Goal: Task Accomplishment & Management: Complete application form

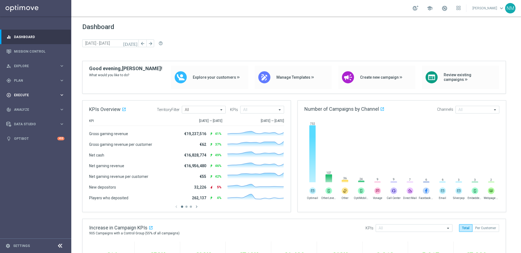
click at [30, 93] on div "play_circle_outline Execute" at bounding box center [32, 95] width 53 height 5
click at [28, 109] on div "Campaign Builder" at bounding box center [42, 106] width 56 height 8
click at [29, 107] on link "Campaign Builder" at bounding box center [35, 106] width 43 height 4
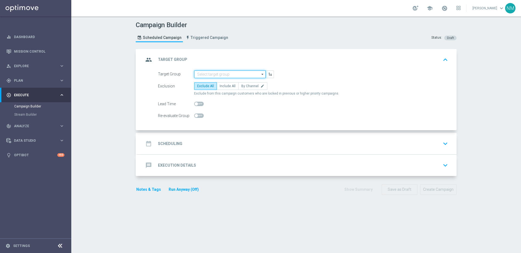
click at [216, 74] on input at bounding box center [230, 74] width 72 height 8
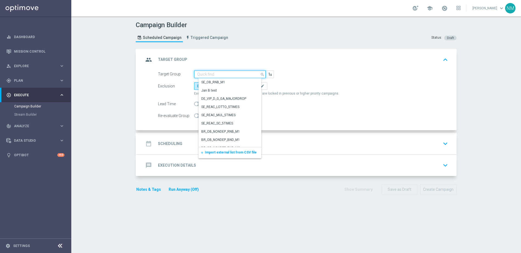
paste input ""UK_CASINO_EMAIL | Games React | 15 Free Spins | Excl. Sports, Live Casino ""
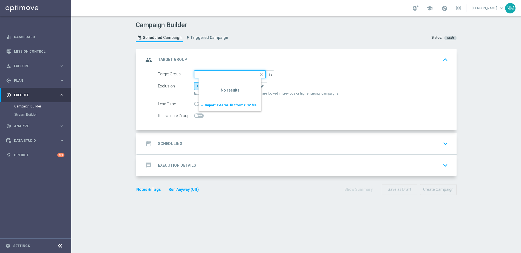
scroll to position [0, 66]
click at [197, 74] on input ""UK_CASINO_EMAIL | Games React | 15 Free Spins | Excl. Sports, Live Casino" at bounding box center [230, 74] width 72 height 8
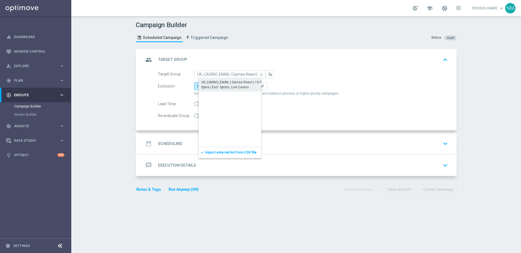
click at [247, 87] on div "UK_CASINO_EMAIL | Games React | 15 Free Spins | Excl. Sports, Live Casino" at bounding box center [234, 85] width 66 height 10
type input "UK_CASINO_EMAIL | Games React | 15 Free Spins | Excl. Sports, Live Casino"
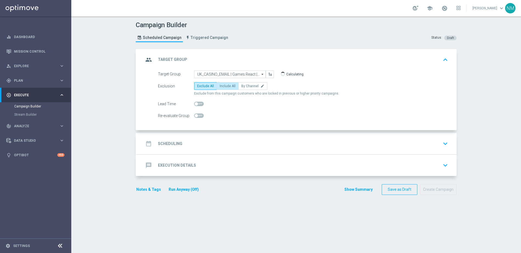
click at [221, 88] on label "Include All" at bounding box center [228, 86] width 22 height 8
click at [221, 88] on input "Include All" at bounding box center [222, 87] width 4 height 4
radio input "true"
click at [225, 143] on div "date_range Scheduling keyboard_arrow_down" at bounding box center [297, 143] width 306 height 10
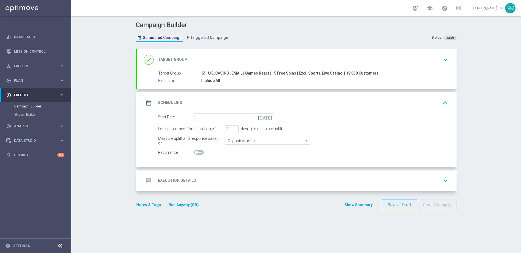
click at [219, 121] on form "Start Date [DATE] Lock customers for a duration of 1 day(s) to calculate uplift…" at bounding box center [303, 135] width 290 height 43
click at [220, 117] on input at bounding box center [234, 118] width 80 height 8
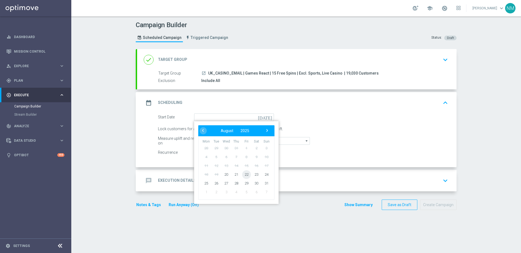
click at [246, 175] on span "22" at bounding box center [246, 174] width 9 height 9
type input "[DATE]"
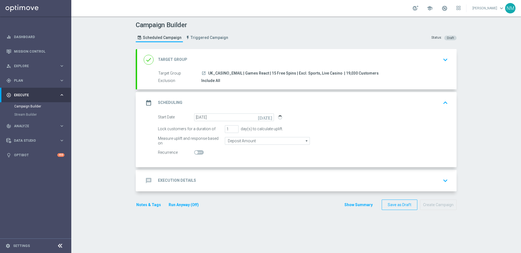
click at [186, 172] on div "message Execution Details keyboard_arrow_down" at bounding box center [296, 180] width 319 height 21
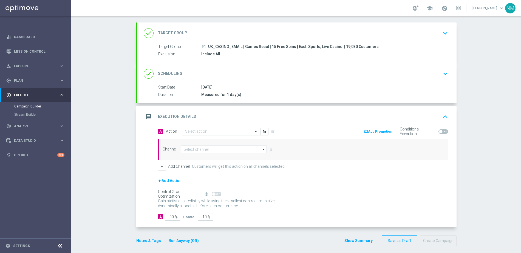
scroll to position [31, 0]
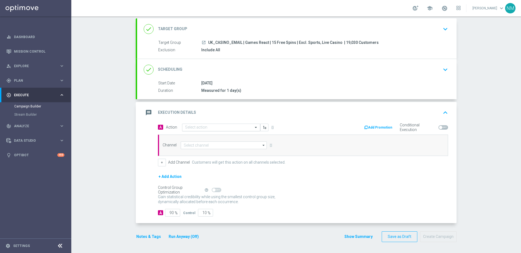
click at [199, 124] on div "Select action" at bounding box center [221, 128] width 78 height 8
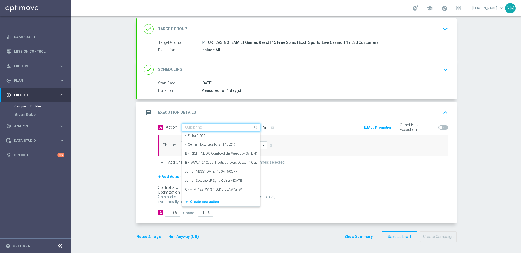
paste input "en_GB_EMT_NVIP_EM_TAC_GM__WK34_2025_GAMESREACT_IRON_BANK"
type input "en_GB_EMT_NVIP_EM_TAC_GM__WK34_2025_GAMESREACT_IRON_BANK"
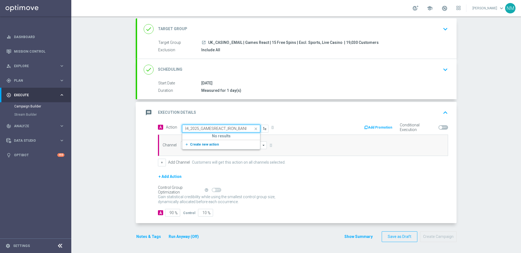
click at [214, 144] on button "add_new Create new action" at bounding box center [220, 144] width 76 height 6
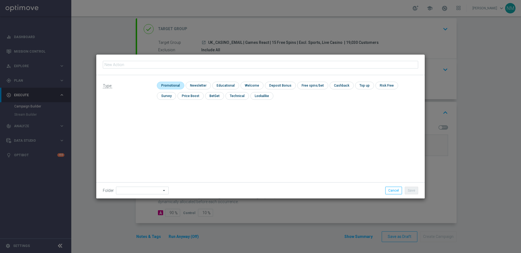
type input "en_GB_EMT_NVIP_EM_TAC_GM__WK34_2025_GAMESREACT_IRON_BANK"
click at [175, 84] on input "checkbox" at bounding box center [170, 85] width 26 height 7
checkbox input "true"
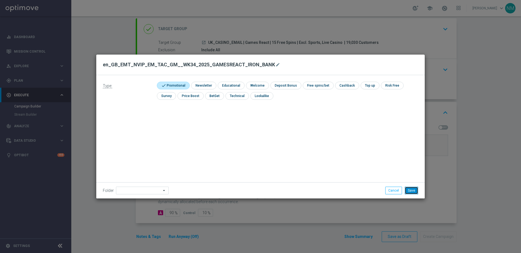
click at [414, 192] on button "Save" at bounding box center [411, 191] width 13 height 8
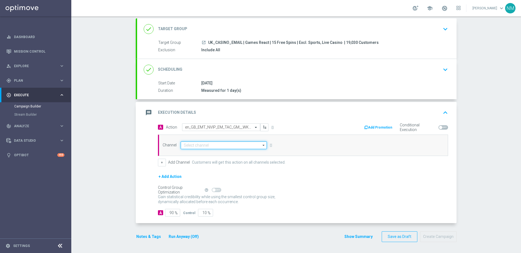
click at [205, 145] on input at bounding box center [224, 145] width 86 height 8
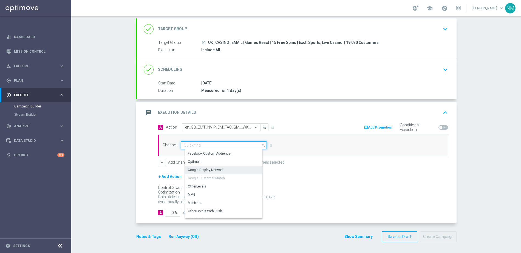
scroll to position [9, 0]
click at [203, 158] on div "Optimail" at bounding box center [226, 161] width 82 height 8
type input "Optimail"
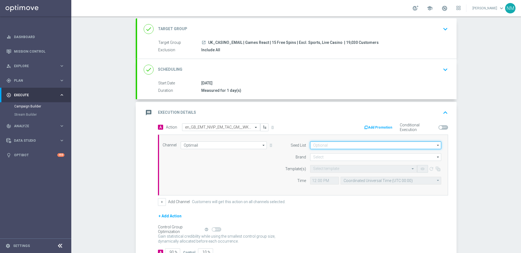
click at [348, 149] on input at bounding box center [375, 145] width 131 height 8
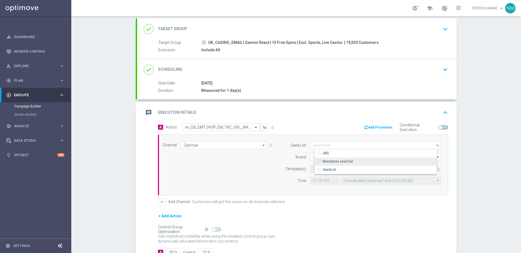
click at [337, 160] on div "Mandatory seed list" at bounding box center [338, 161] width 30 height 5
click at [278, 161] on div "Seed List Mandatory seed list search Show Selected 0 of 2 (All)" at bounding box center [361, 164] width 167 height 47
type input "Mandatory seed list"
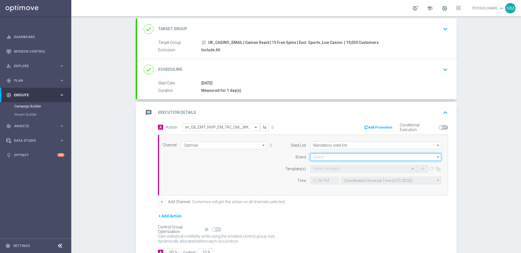
click at [327, 156] on input at bounding box center [375, 157] width 131 height 8
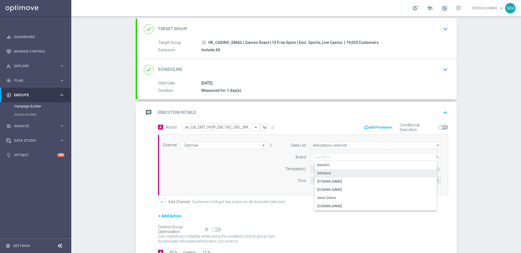
click at [324, 176] on div "lottoland" at bounding box center [379, 173] width 131 height 8
type input "lottoland"
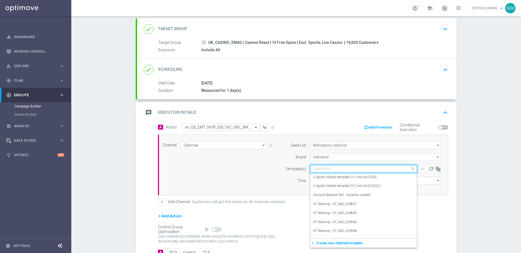
click at [320, 169] on input "text" at bounding box center [358, 169] width 90 height 5
paste input "en_GB_EMT_NVIP_EM_TAC_GM__WK34_2025_GAMESREACT_IRON_BANK"
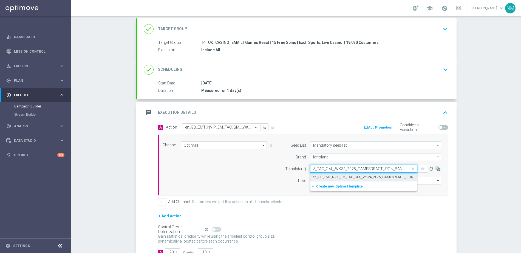
click at [331, 178] on label "en_GB_EMT_NVIP_EM_TAC_GM__WK34_2025_GAMESREACT_IRON_BANK" at bounding box center [368, 177] width 111 height 5
type input "en_GB_EMT_NVIP_EM_TAC_GM__WK34_2025_GAMESREACT_IRON_BANK"
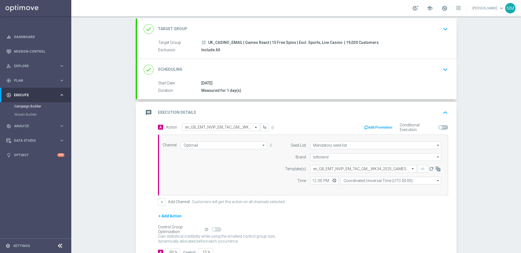
scroll to position [0, 0]
click at [382, 129] on button "Add Promotion" at bounding box center [379, 127] width 30 height 6
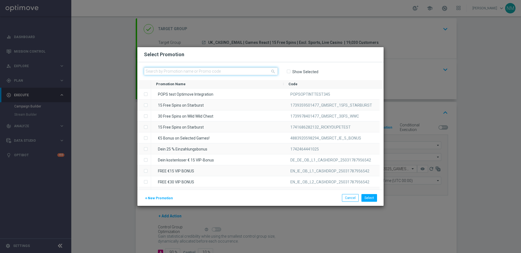
click at [216, 70] on input "text" at bounding box center [211, 71] width 134 height 8
paste input "W34_25_UK_GAMESREACT_15FS_93827228833"
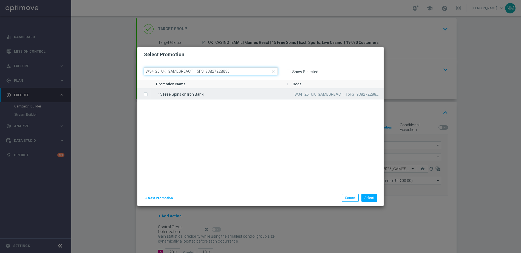
type input "W34_25_UK_GAMESREACT_15FS_93827228833"
click at [194, 93] on div "15 Free Spins on Iron Bank!" at bounding box center [219, 94] width 137 height 11
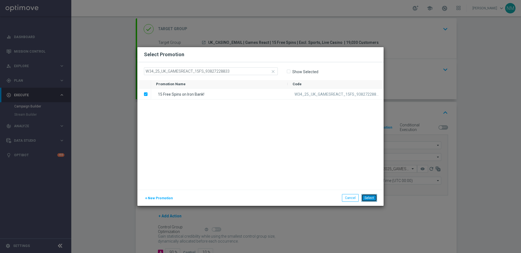
click at [369, 198] on button "Select" at bounding box center [369, 198] width 16 height 8
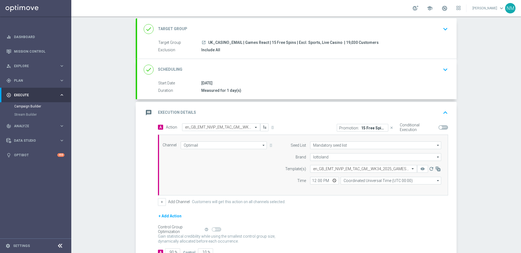
click at [439, 127] on span at bounding box center [440, 127] width 3 height 3
click at [439, 127] on input "checkbox" at bounding box center [443, 127] width 10 height 4
checkbox input "true"
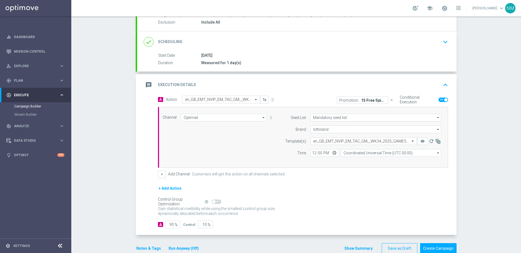
scroll to position [70, 0]
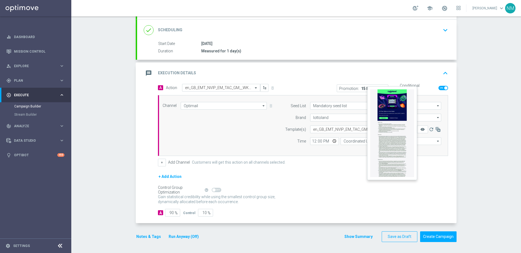
click at [421, 131] on icon "remove_red_eye" at bounding box center [422, 129] width 4 height 4
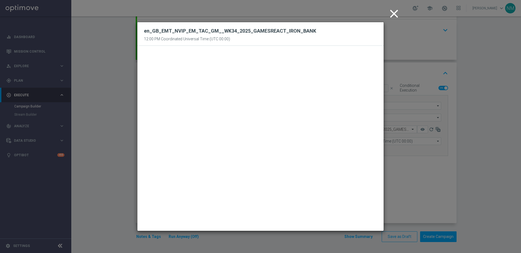
click at [389, 15] on icon "close" at bounding box center [394, 14] width 14 height 14
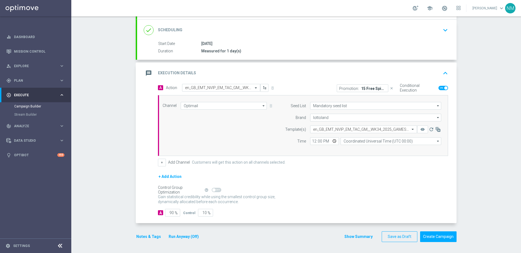
click at [149, 235] on button "Notes & Tags" at bounding box center [149, 236] width 26 height 7
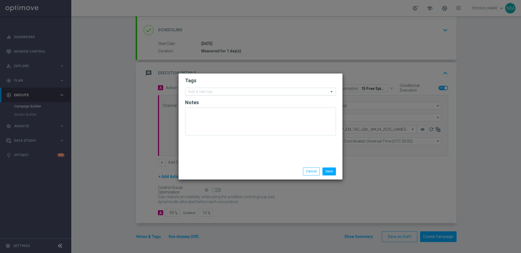
click at [204, 90] on input "text" at bounding box center [258, 92] width 141 height 5
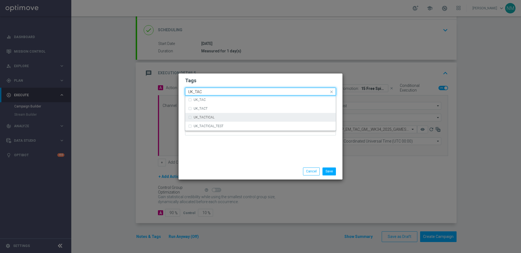
click at [209, 114] on div "UK_TACTICAL" at bounding box center [260, 117] width 145 height 9
type input "UK_TAC"
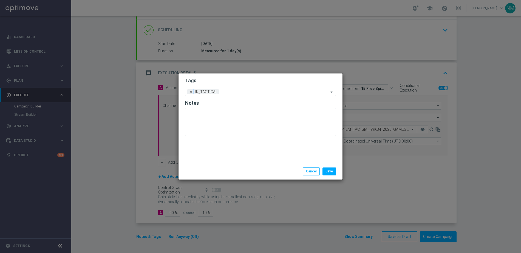
click at [281, 164] on div "Save Cancel" at bounding box center [260, 171] width 164 height 16
click at [325, 171] on button "Save" at bounding box center [328, 172] width 13 height 8
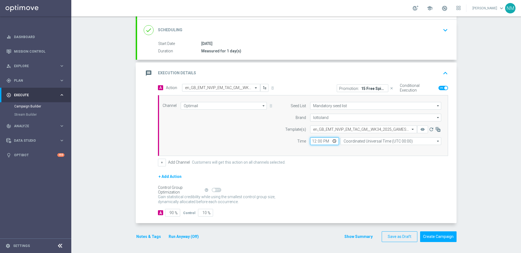
click at [333, 143] on input "12:00" at bounding box center [324, 141] width 29 height 8
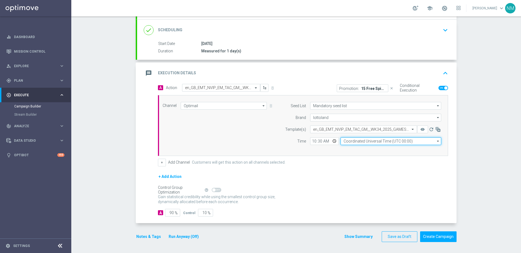
type input "10:30"
click at [360, 144] on input "Coordinated Universal Time (UTC 00:00)" at bounding box center [391, 141] width 101 height 8
click at [369, 151] on div "United Kingdom Time (UTC +01:00)" at bounding box center [395, 149] width 101 height 8
type input "United Kingdom Time (UTC +01:00)"
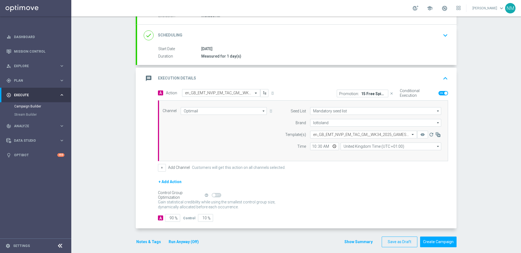
scroll to position [64, 0]
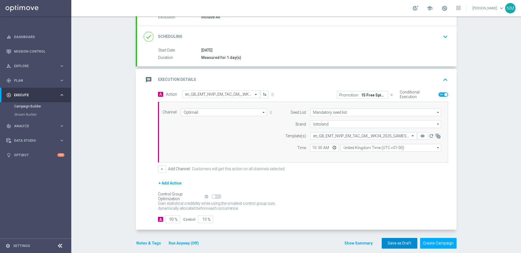
click at [396, 243] on button "Save as Draft" at bounding box center [400, 243] width 36 height 11
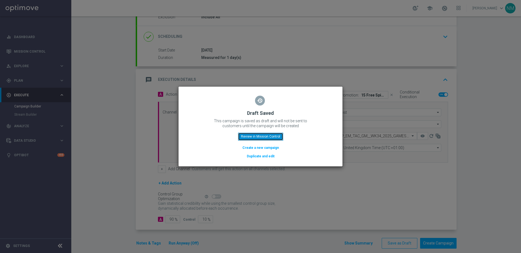
click at [263, 138] on button "Review in Mission Control" at bounding box center [260, 137] width 45 height 8
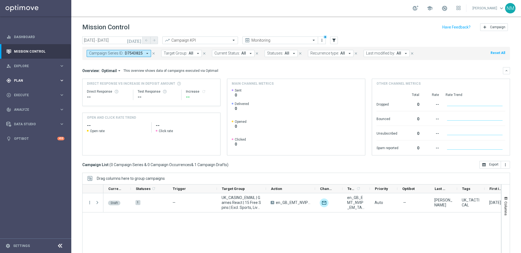
click at [35, 79] on span "Plan" at bounding box center [36, 80] width 45 height 3
click at [35, 109] on span "Templates" at bounding box center [34, 108] width 39 height 3
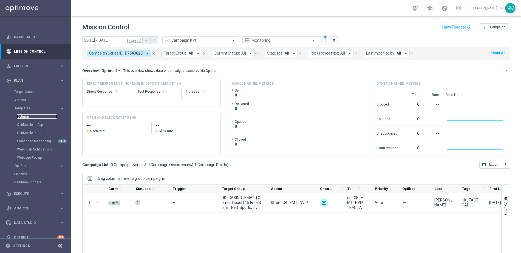
click at [27, 116] on link "Optimail" at bounding box center [37, 116] width 40 height 4
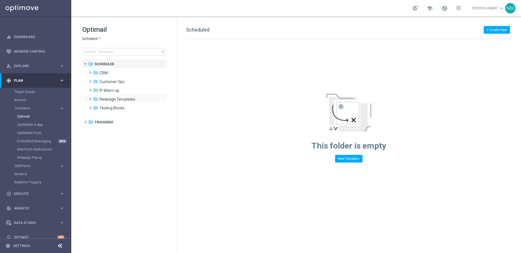
click at [90, 98] on span at bounding box center [89, 96] width 2 height 2
click at [96, 115] on span at bounding box center [94, 114] width 2 height 2
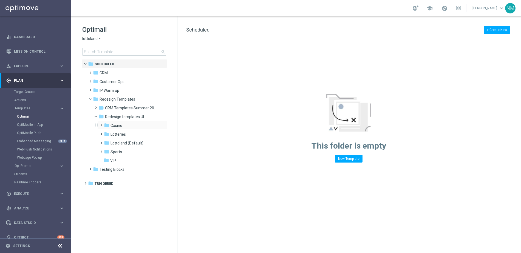
click at [101, 124] on span at bounding box center [100, 123] width 2 height 2
click at [112, 134] on icon "folder" at bounding box center [111, 133] width 5 height 5
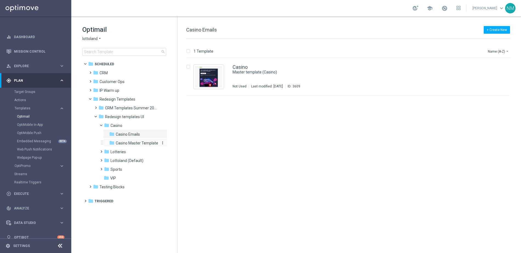
click at [135, 144] on span "Casino Master Template" at bounding box center [137, 143] width 42 height 5
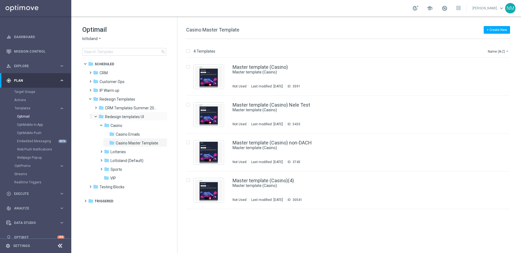
click at [97, 116] on span at bounding box center [98, 115] width 2 height 2
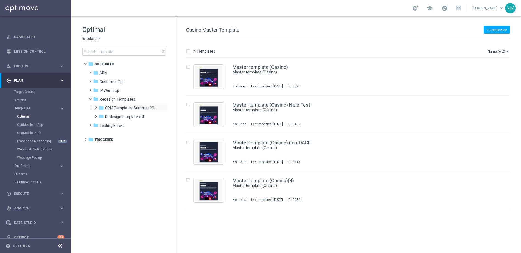
click at [96, 106] on span at bounding box center [94, 105] width 2 height 2
click at [116, 134] on span "UK Examples" at bounding box center [121, 134] width 22 height 5
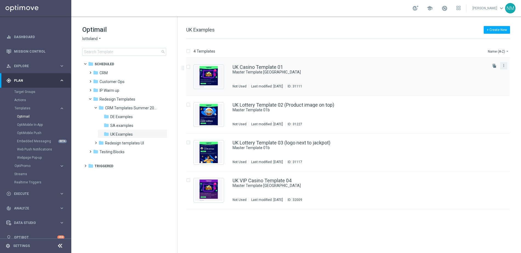
click at [502, 69] on div "more_vert" at bounding box center [503, 65] width 7 height 7
click at [506, 66] on icon "more_vert" at bounding box center [503, 65] width 4 height 4
click at [475, 80] on span "Copy To" at bounding box center [471, 79] width 12 height 4
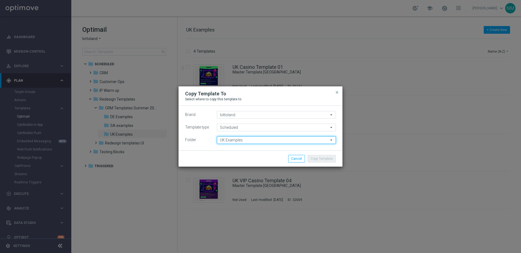
click at [231, 140] on input "UK Examples" at bounding box center [276, 140] width 119 height 8
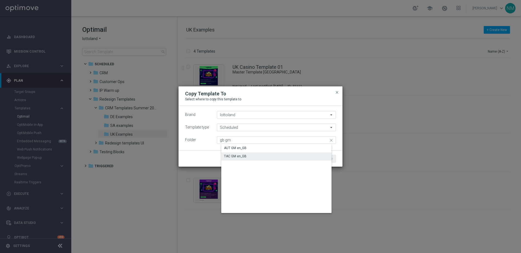
click at [239, 153] on div "TAC GM en_GB" at bounding box center [280, 156] width 119 height 8
type input "TAC GM en_GB"
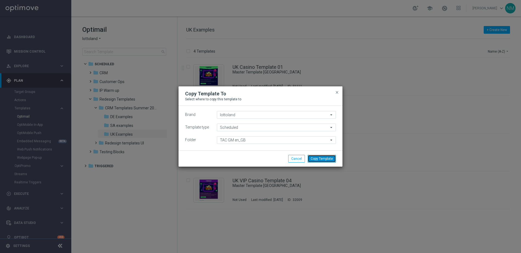
click at [328, 161] on button "Copy Template" at bounding box center [322, 159] width 28 height 8
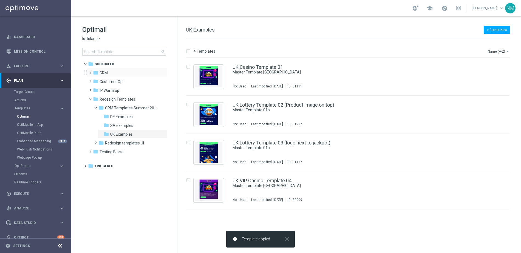
click at [90, 71] on span at bounding box center [89, 70] width 2 height 2
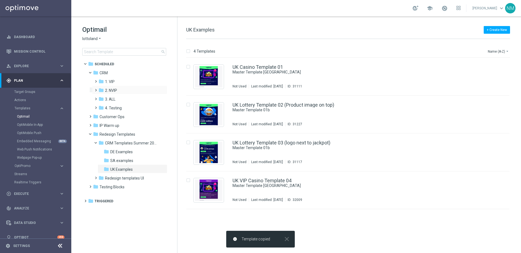
click at [95, 89] on span at bounding box center [94, 88] width 2 height 2
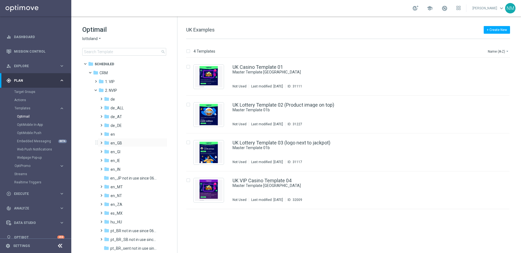
click at [101, 141] on span at bounding box center [100, 140] width 2 height 2
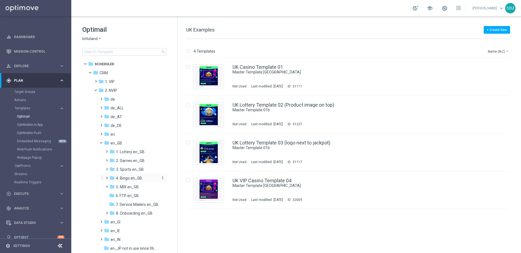
scroll to position [1, 0]
click at [106, 158] on span at bounding box center [105, 157] width 2 height 2
click at [123, 178] on span "TAC GM en_GB" at bounding box center [134, 177] width 26 height 5
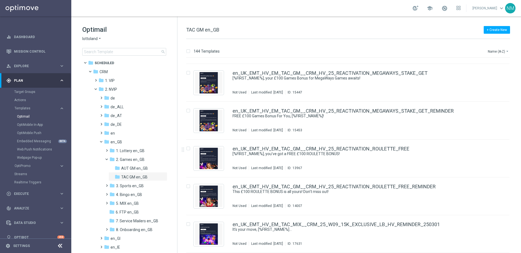
scroll to position [5253, 0]
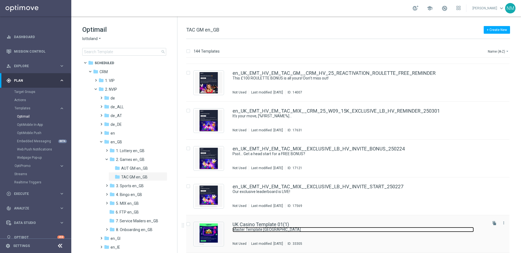
click at [245, 228] on link "Master Template [GEOGRAPHIC_DATA]" at bounding box center [352, 229] width 241 height 5
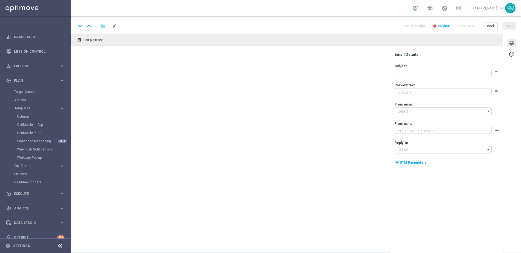
type textarea "preview text"
type textarea "Lottoland"
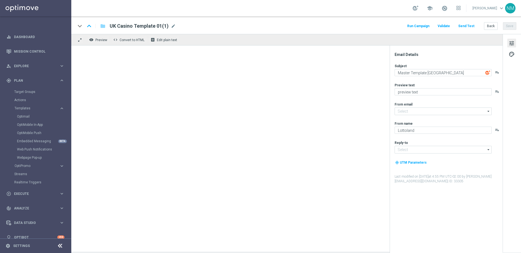
type input "[EMAIL_ADDRESS][DOMAIN_NAME]"
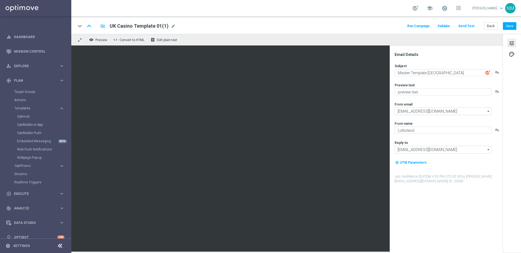
click at [148, 27] on span "UK Casino Template 01(1)" at bounding box center [139, 26] width 59 height 7
click at [145, 27] on input "UK Casino Template 01(1)" at bounding box center [178, 25] width 136 height 7
paste input "en_GB__APP_20_FS_RETENTION__NVIP_EMA_TAC_GM"
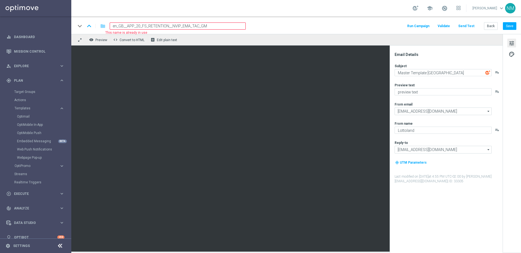
click at [175, 27] on input "en_GB__APP_20_FS_RETENTION__NVIP_EMA_TAC_GM" at bounding box center [178, 25] width 136 height 7
paste input "ACQ_GOODLIFE_W28"
click at [269, 26] on div "keyboard_arrow_down keyboard_arrow_up folder en_GB_ACQ_GOODLIFE_W28_NVIP_EMA_TA…" at bounding box center [296, 25] width 441 height 7
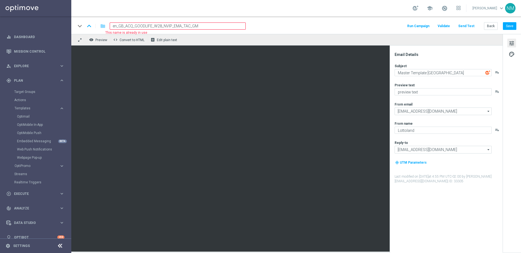
click at [175, 27] on input "en_GB_ACQ_GOODLIFE_W28_NVIP_EMA_TAC_GM" at bounding box center [178, 25] width 136 height 7
drag, startPoint x: 161, startPoint y: 26, endPoint x: 155, endPoint y: 26, distance: 5.8
click at [155, 26] on input "en_GB_ACQ_GOODLIFE_W28_NVIP_EMA_TAC_GM" at bounding box center [178, 25] width 136 height 7
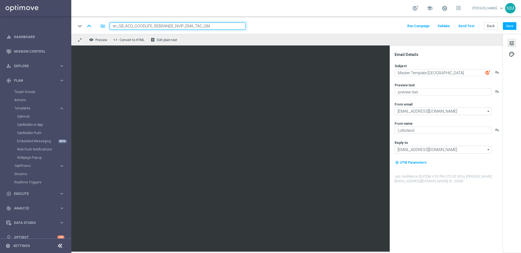
type input "en_GB_ACQ_GOODLIFE_REBRANDED_NVIP_EMA_TAC_GM"
click at [169, 25] on input "en_GB_ACQ_GOODLIFE_REBRANDED_NVIP_EMA_TAC_GM" at bounding box center [178, 25] width 136 height 7
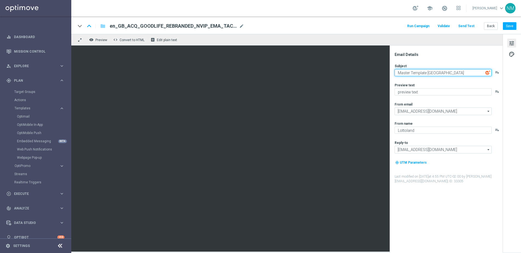
click at [421, 72] on textarea "Master Template [GEOGRAPHIC_DATA]" at bounding box center [443, 72] width 97 height 7
paste textarea "FREE welcome gift 🎁"
type textarea "FREE welcome gift 🎁"
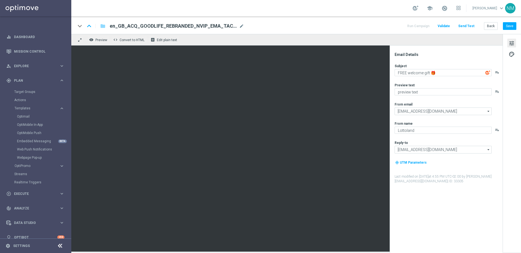
click at [434, 86] on div "Preview text" at bounding box center [448, 85] width 107 height 4
click at [410, 93] on textarea "preview text" at bounding box center [443, 91] width 97 height 7
click at [405, 93] on textarea "preview text" at bounding box center [443, 91] width 97 height 7
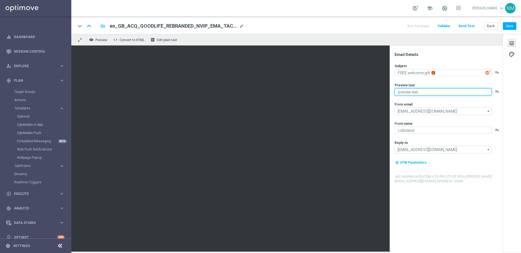
paste textarea "Don’t miss out — register to claim!"
type textarea "Don’t miss out — register to claim!"
click at [438, 101] on div "Subject FREE welcome gift 🎁 playlist_add Preview text Don’t miss out — register…" at bounding box center [448, 124] width 107 height 120
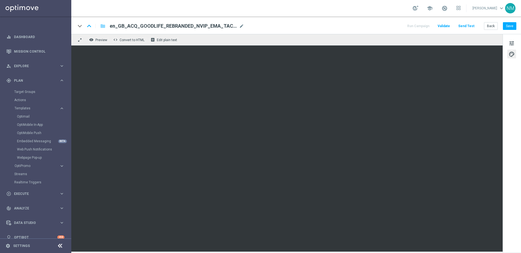
click at [446, 26] on span "Validate" at bounding box center [444, 26] width 12 height 4
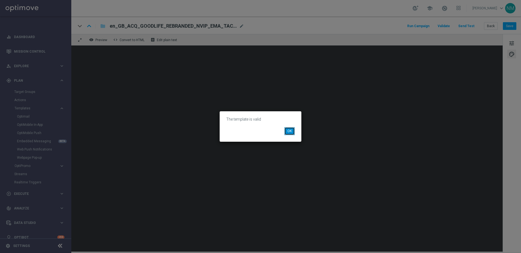
click at [287, 129] on button "OK" at bounding box center [289, 131] width 10 height 8
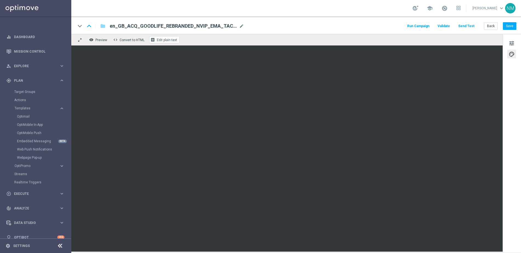
click at [172, 42] on span "Edit plain text" at bounding box center [167, 40] width 20 height 4
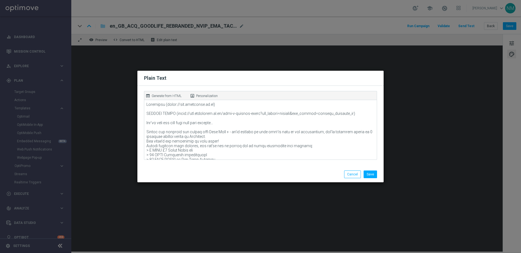
click at [167, 94] on p "Generate from HTML" at bounding box center [167, 95] width 30 height 5
click at [372, 176] on button "Save" at bounding box center [370, 175] width 13 height 8
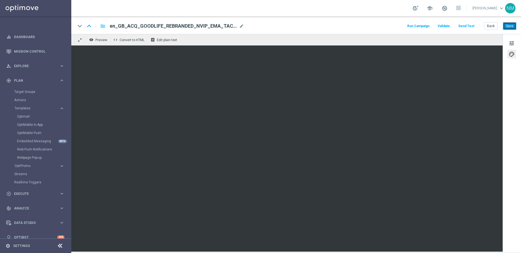
click at [507, 25] on button "Save" at bounding box center [509, 26] width 13 height 8
click at [469, 26] on button "Send Test" at bounding box center [466, 25] width 18 height 7
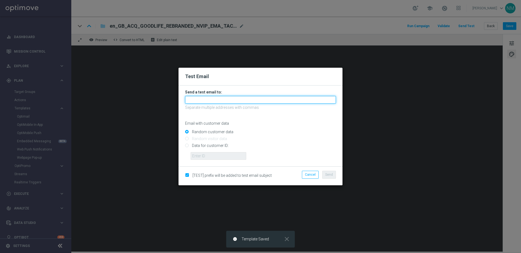
click at [228, 101] on input "text" at bounding box center [260, 100] width 151 height 8
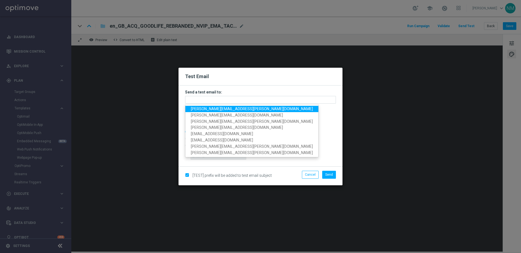
click at [212, 109] on span "[PERSON_NAME][EMAIL_ADDRESS][PERSON_NAME][DOMAIN_NAME]" at bounding box center [252, 109] width 122 height 4
type input "[PERSON_NAME][EMAIL_ADDRESS][PERSON_NAME][DOMAIN_NAME]"
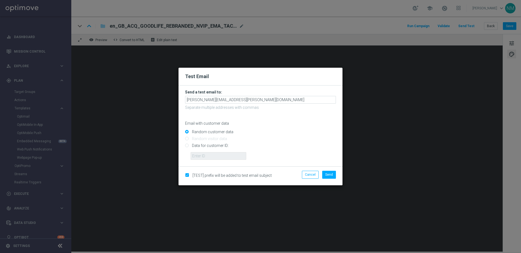
click at [200, 146] on input "Data for customer ID:" at bounding box center [260, 148] width 151 height 8
radio input "true"
click at [202, 157] on input "text" at bounding box center [219, 156] width 56 height 8
click at [229, 157] on input "text" at bounding box center [219, 156] width 56 height 8
paste input "220553462"
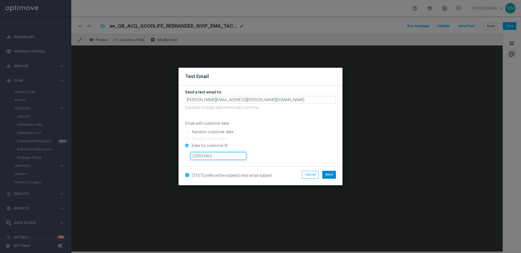
type input "220553462"
click at [332, 174] on span "Send" at bounding box center [329, 175] width 8 height 4
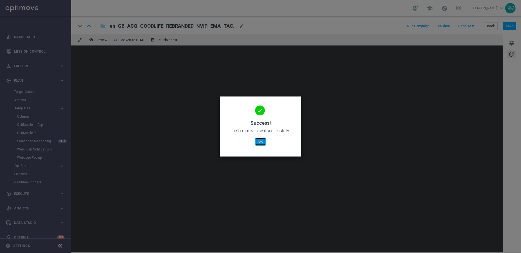
click at [259, 140] on button "OK" at bounding box center [260, 142] width 10 height 8
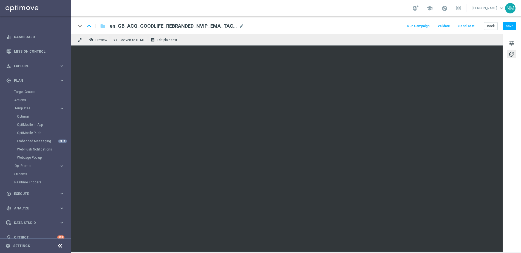
click at [467, 23] on button "Send Test" at bounding box center [466, 25] width 18 height 7
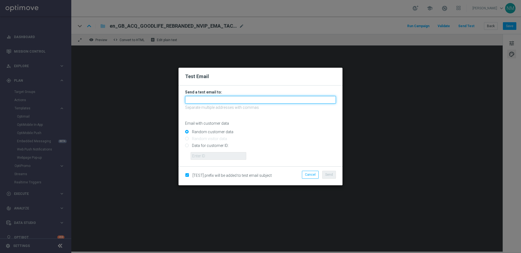
click at [279, 101] on input "text" at bounding box center [260, 100] width 151 height 8
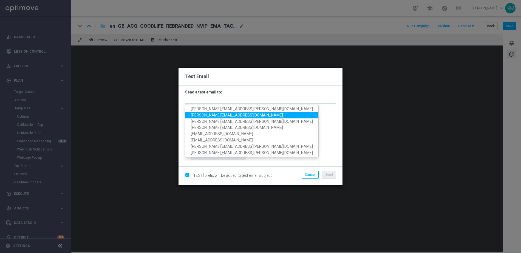
click at [188, 116] on link "[PERSON_NAME][EMAIL_ADDRESS][DOMAIN_NAME]" at bounding box center [251, 115] width 133 height 6
type input "[PERSON_NAME][EMAIL_ADDRESS][DOMAIN_NAME]"
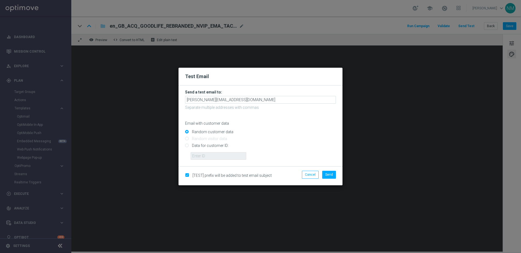
click at [196, 146] on input "Data for customer ID:" at bounding box center [260, 148] width 151 height 8
radio input "true"
click at [198, 155] on input "text" at bounding box center [219, 156] width 56 height 8
paste input "220553462"
type input "220553462"
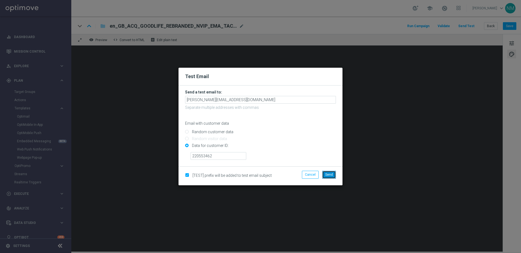
click at [324, 174] on button "Send" at bounding box center [329, 175] width 14 height 8
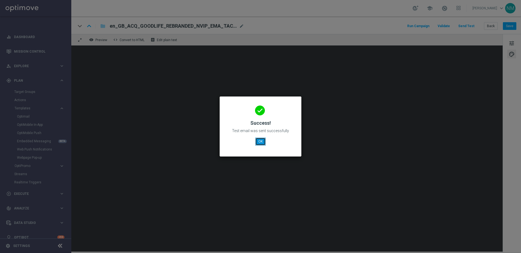
click at [263, 142] on button "OK" at bounding box center [260, 142] width 10 height 8
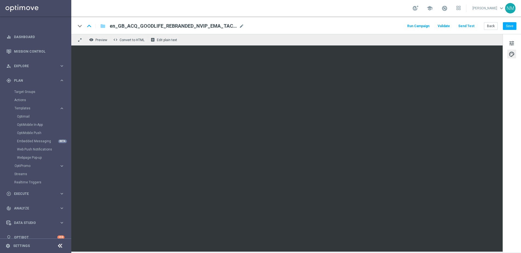
click at [461, 27] on button "Send Test" at bounding box center [466, 25] width 18 height 7
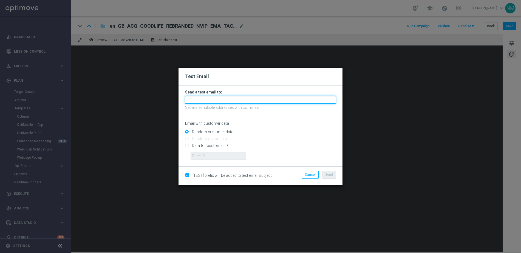
click at [273, 103] on input "text" at bounding box center [260, 100] width 151 height 8
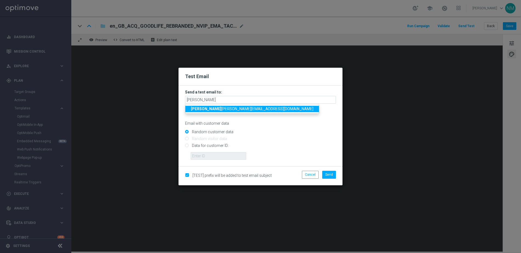
click at [229, 110] on span "jame [EMAIL_ADDRESS][DOMAIN_NAME]" at bounding box center [252, 109] width 123 height 4
type input "[PERSON_NAME][EMAIL_ADDRESS][PERSON_NAME][DOMAIN_NAME]"
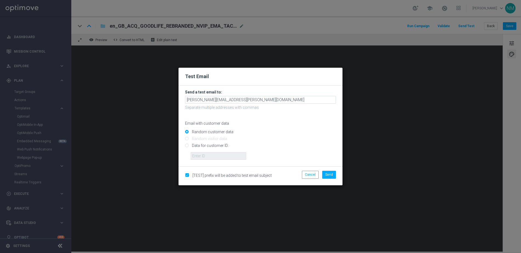
click at [213, 146] on input "Data for customer ID:" at bounding box center [260, 148] width 151 height 8
radio input "true"
click at [207, 157] on input "text" at bounding box center [219, 156] width 56 height 8
paste input "220553462"
type input "220553462"
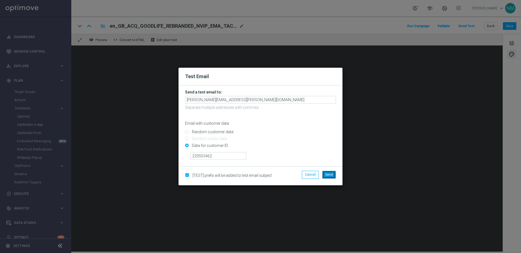
click at [330, 175] on span "Send" at bounding box center [329, 175] width 8 height 4
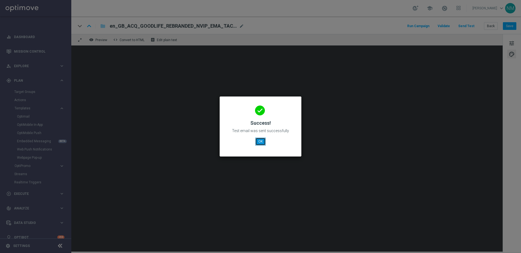
click at [260, 143] on button "OK" at bounding box center [260, 142] width 10 height 8
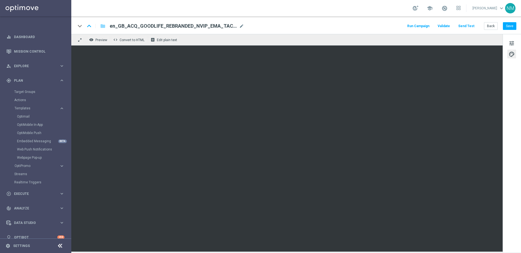
click at [464, 26] on button "Send Test" at bounding box center [466, 25] width 18 height 7
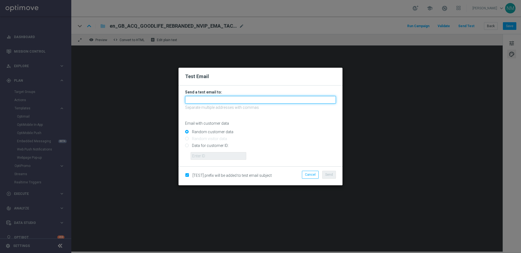
click at [207, 100] on input "text" at bounding box center [260, 100] width 151 height 8
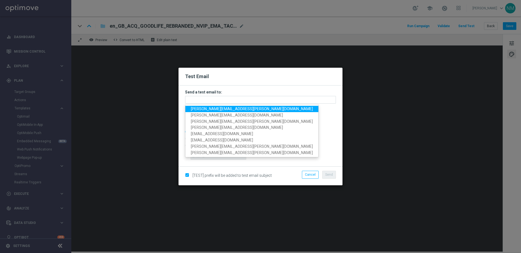
click at [319, 176] on li "Cancel" at bounding box center [309, 175] width 19 height 8
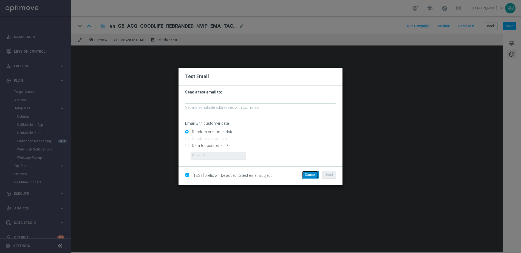
click at [307, 175] on button "Cancel" at bounding box center [310, 175] width 17 height 8
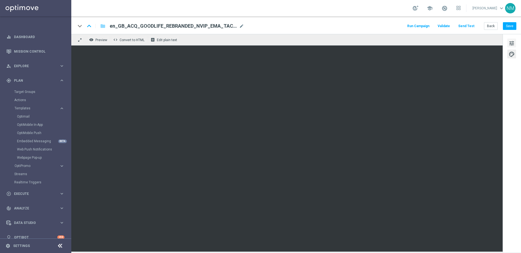
click at [510, 40] on span "tune" at bounding box center [512, 43] width 6 height 7
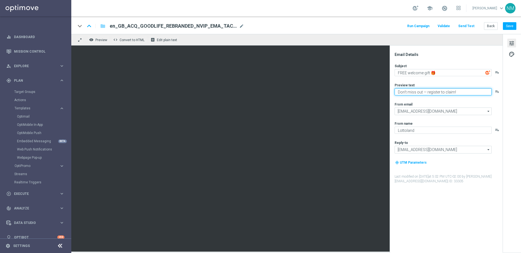
click at [422, 93] on textarea "Don’t miss out — register to claim!" at bounding box center [443, 91] width 97 height 7
click at [422, 92] on textarea "Don’t miss out — register to claim!" at bounding box center [443, 91] width 97 height 7
click at [511, 27] on button "Save" at bounding box center [509, 26] width 13 height 8
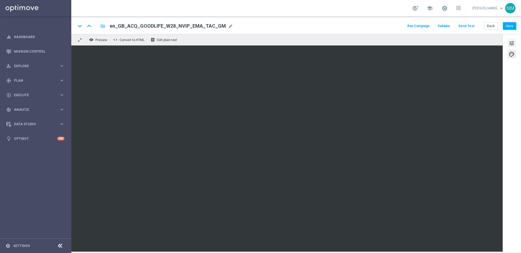
click at [511, 42] on span "tune" at bounding box center [512, 43] width 6 height 7
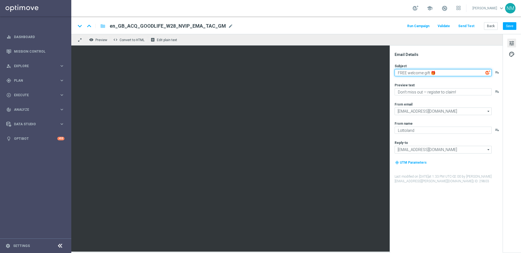
click at [425, 74] on textarea "FREE welcome gift 🎁" at bounding box center [443, 72] width 97 height 7
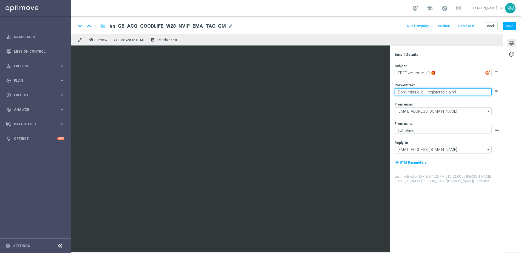
click at [418, 92] on textarea "Don’t miss out — register to claim!" at bounding box center [443, 91] width 97 height 7
